Goal: Information Seeking & Learning: Find specific fact

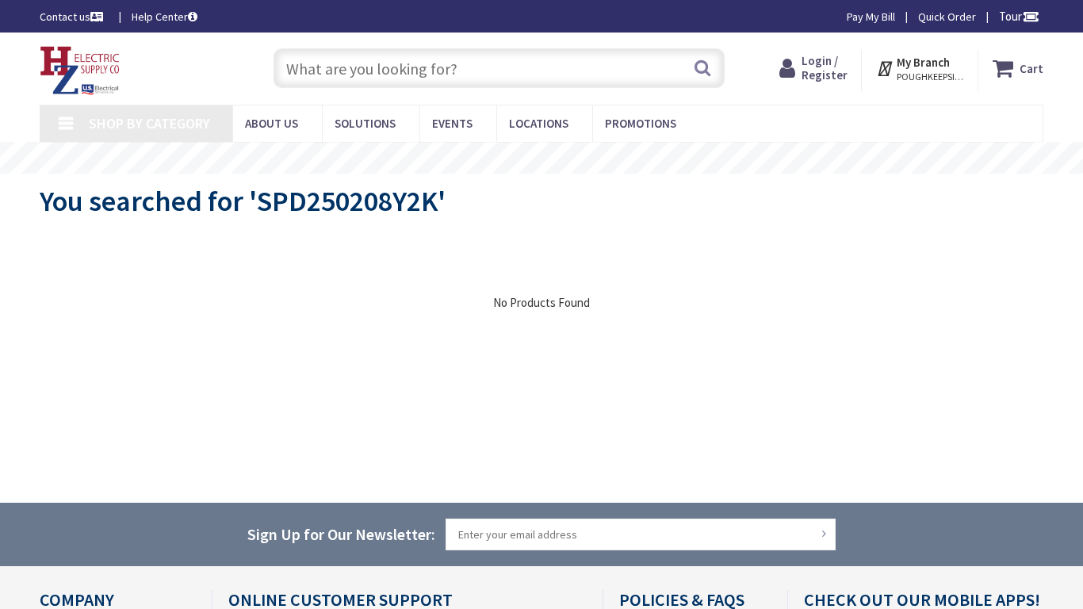
type input "[PERSON_NAME] Dr, Enterprise, AL 36330, [GEOGRAPHIC_DATA]"
